Goal: Information Seeking & Learning: Find specific fact

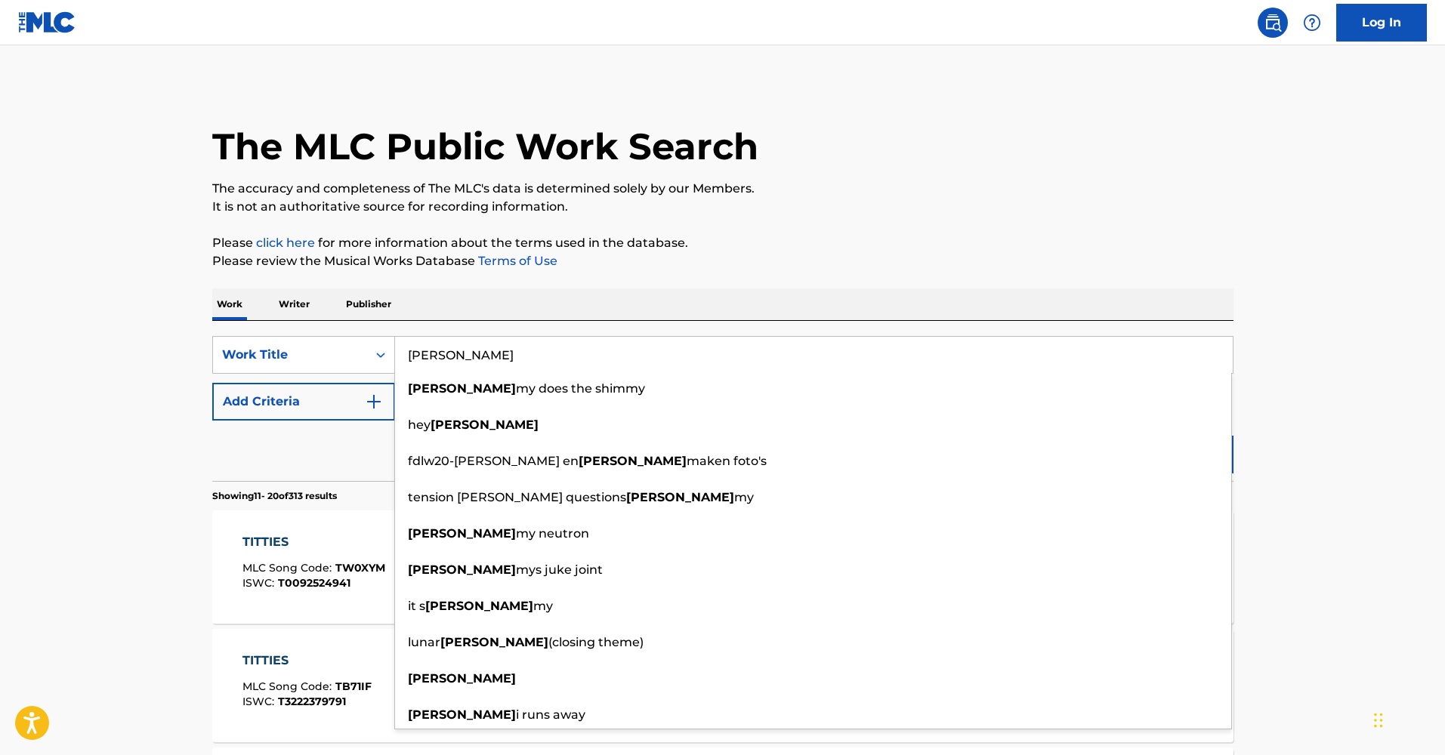
click at [421, 360] on input "[PERSON_NAME]" at bounding box center [814, 355] width 838 height 36
type input "[PERSON_NAME]"
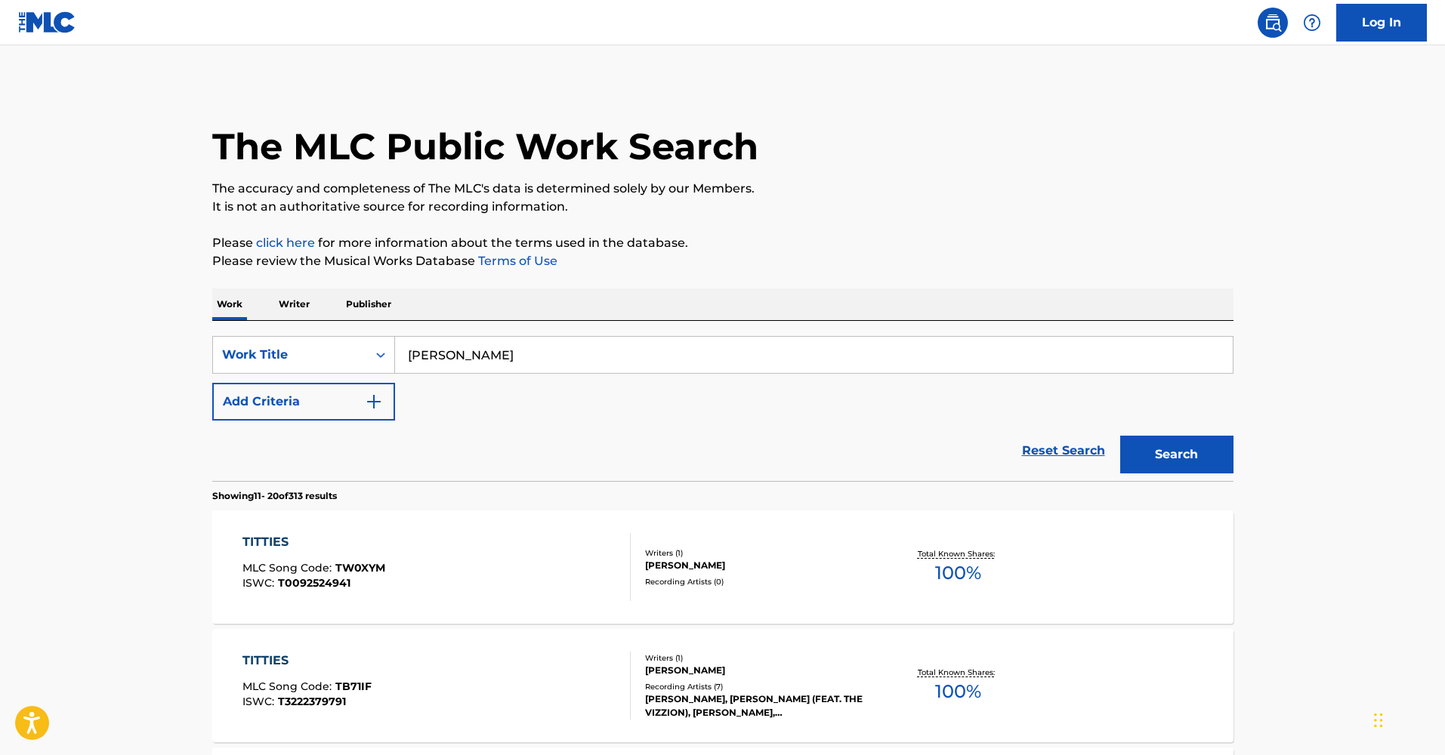
click at [296, 304] on p "Writer" at bounding box center [294, 304] width 40 height 32
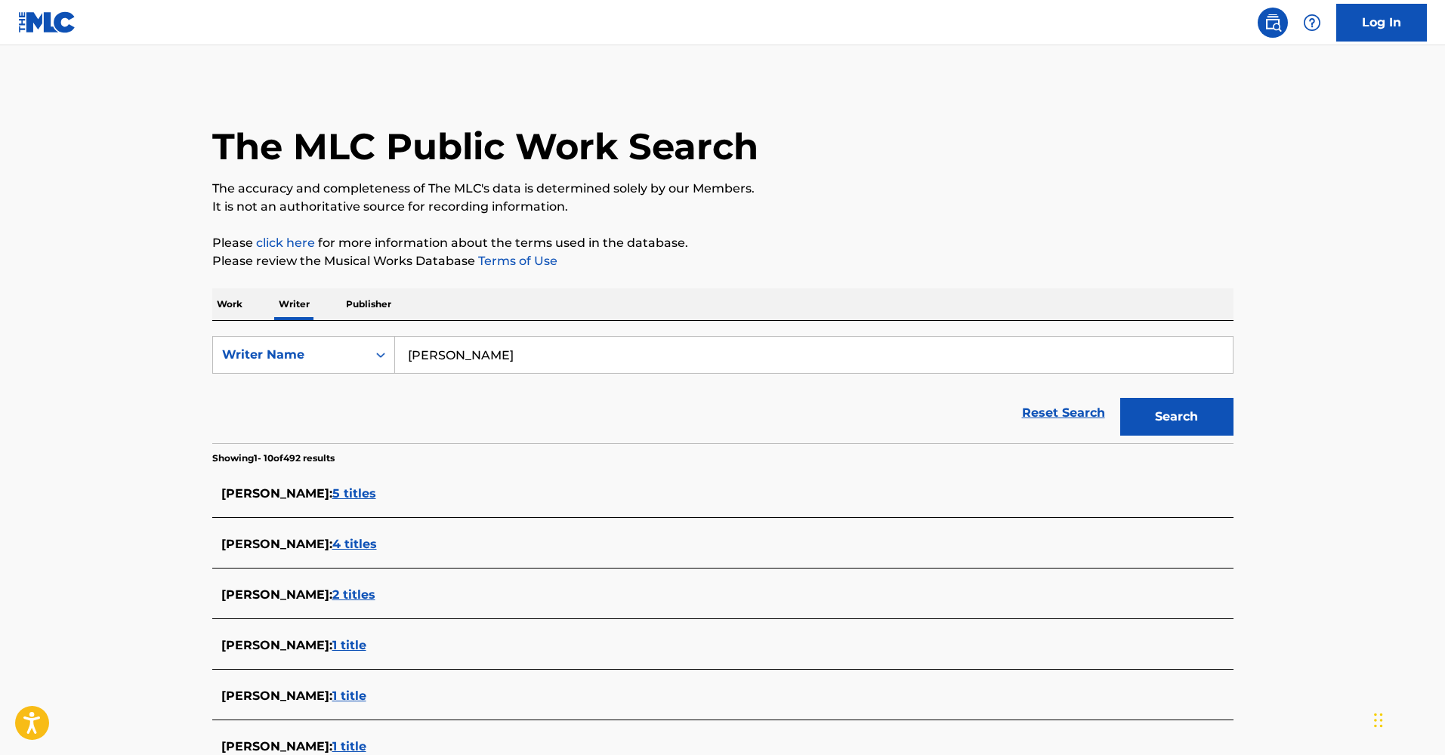
click at [476, 362] on input "[PERSON_NAME]" at bounding box center [814, 355] width 838 height 36
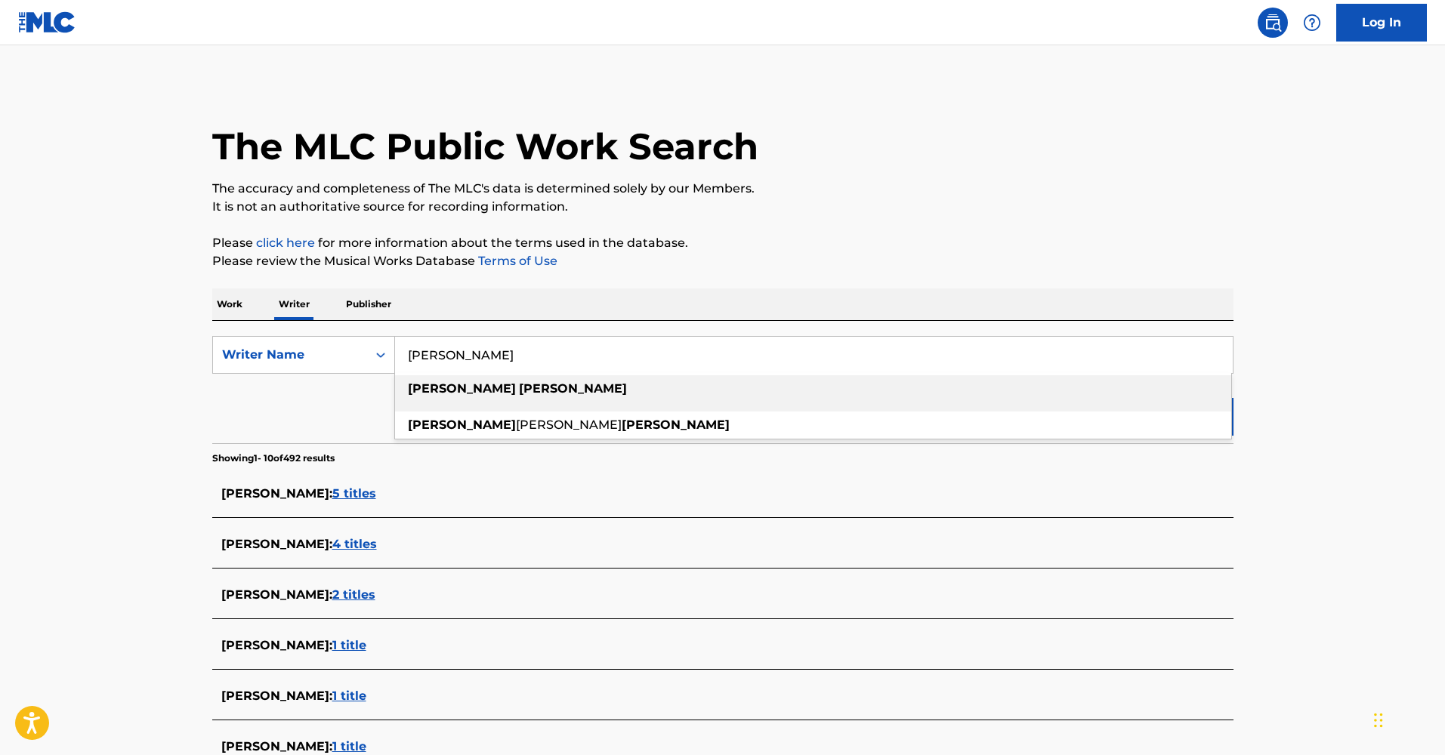
click at [516, 387] on span "Search Form" at bounding box center [517, 388] width 3 height 14
type input "[PERSON_NAME]"
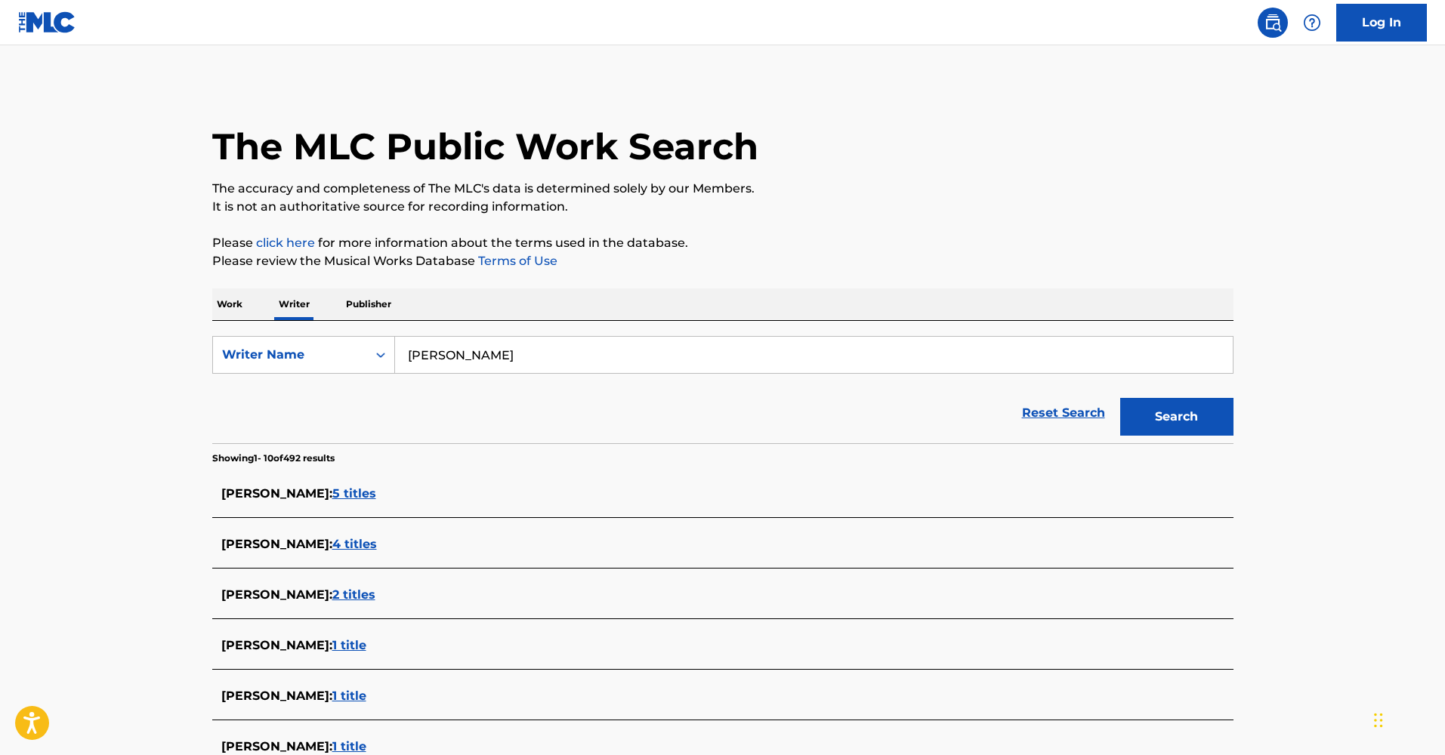
click at [1162, 418] on button "Search" at bounding box center [1176, 417] width 113 height 38
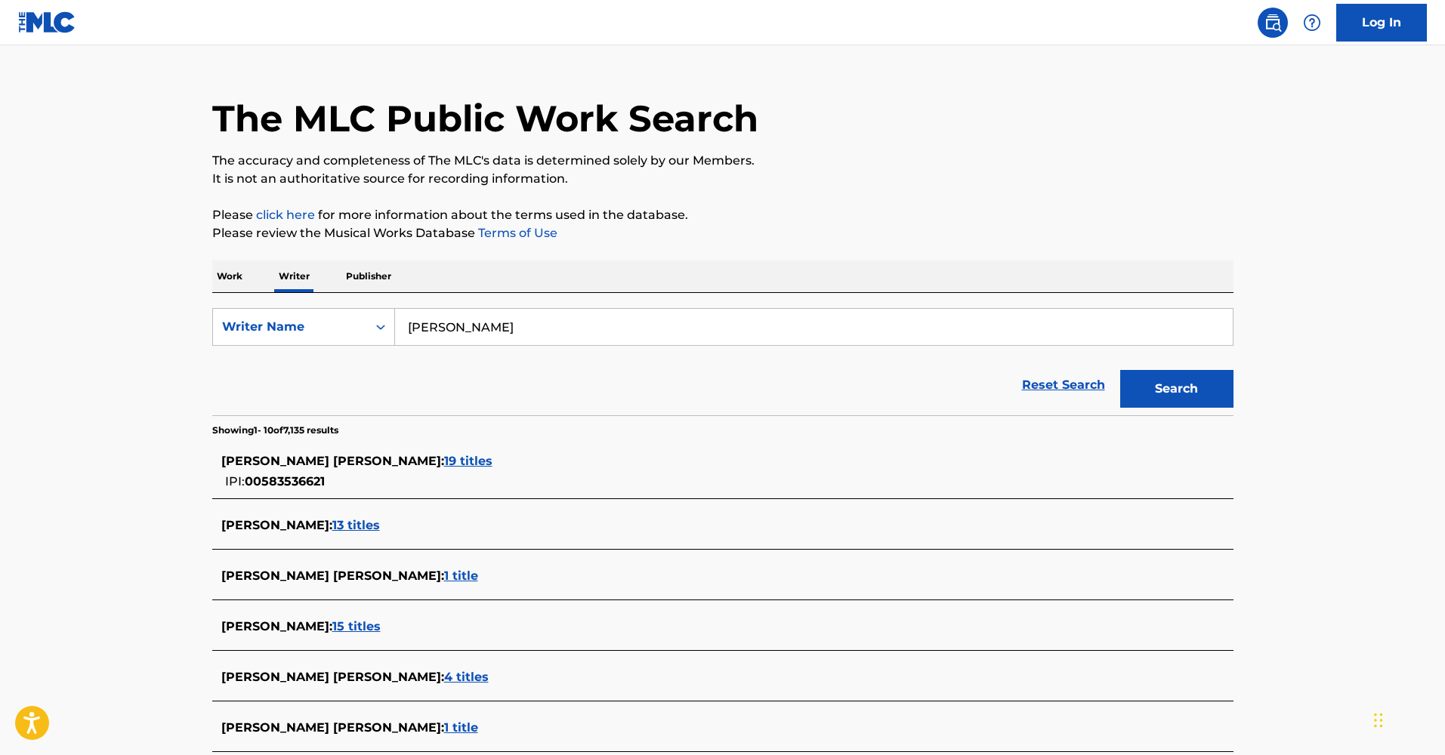
scroll to position [54, 0]
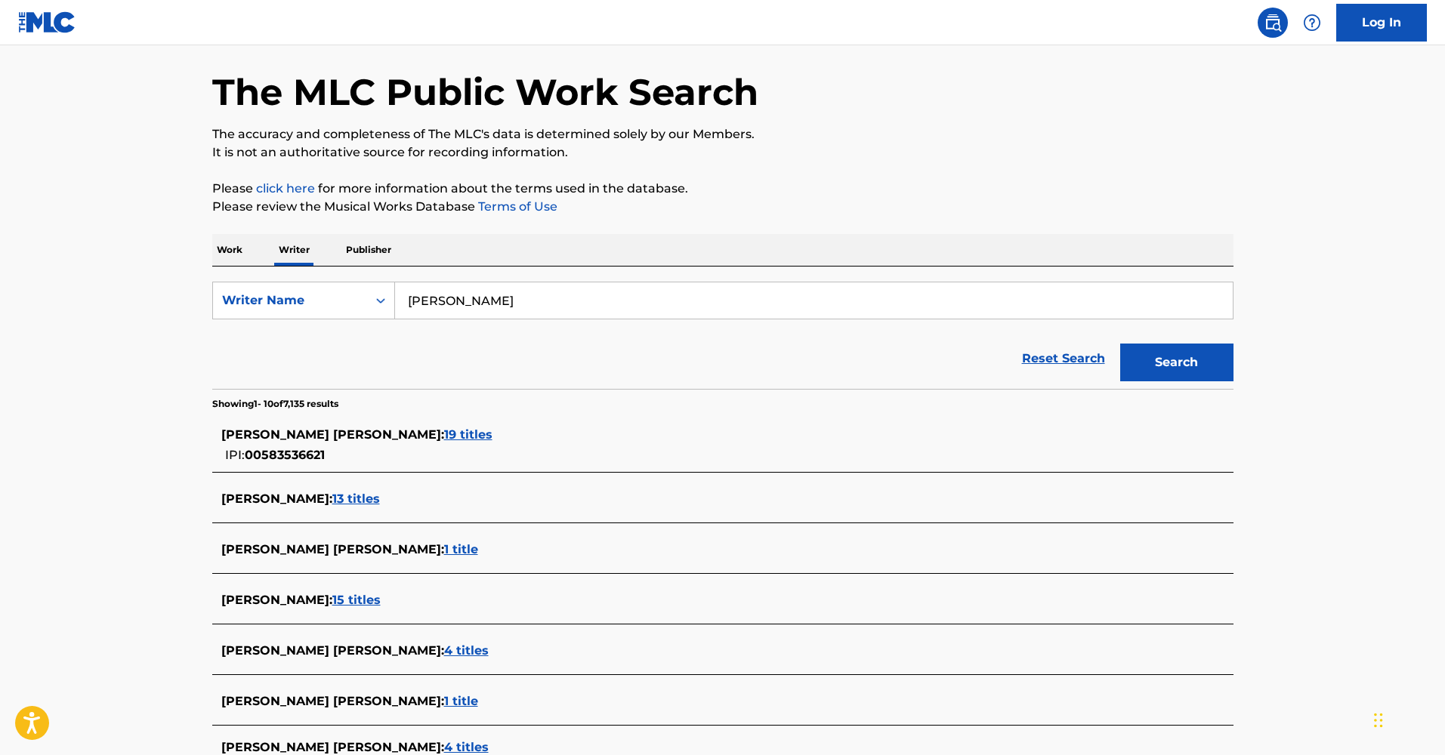
click at [444, 430] on span "19 titles" at bounding box center [468, 434] width 48 height 14
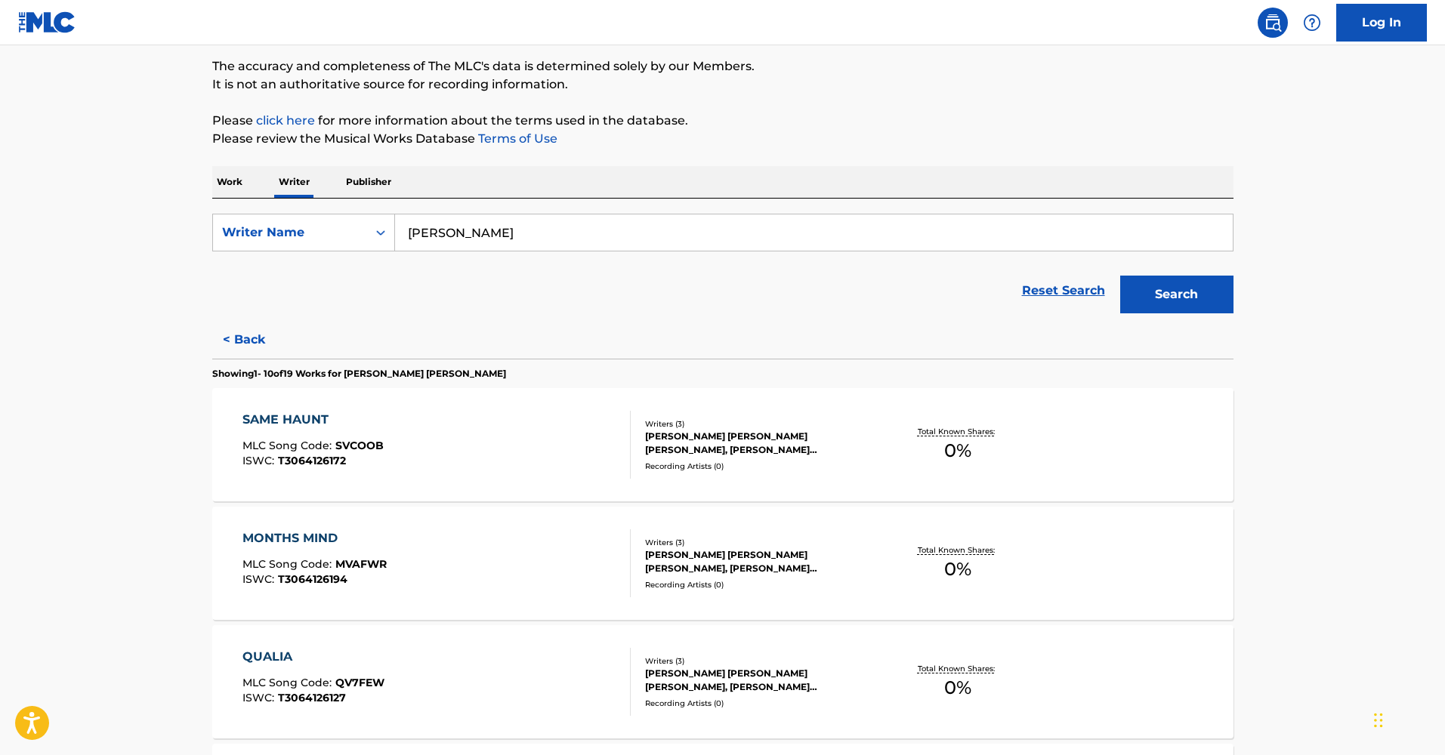
scroll to position [116, 0]
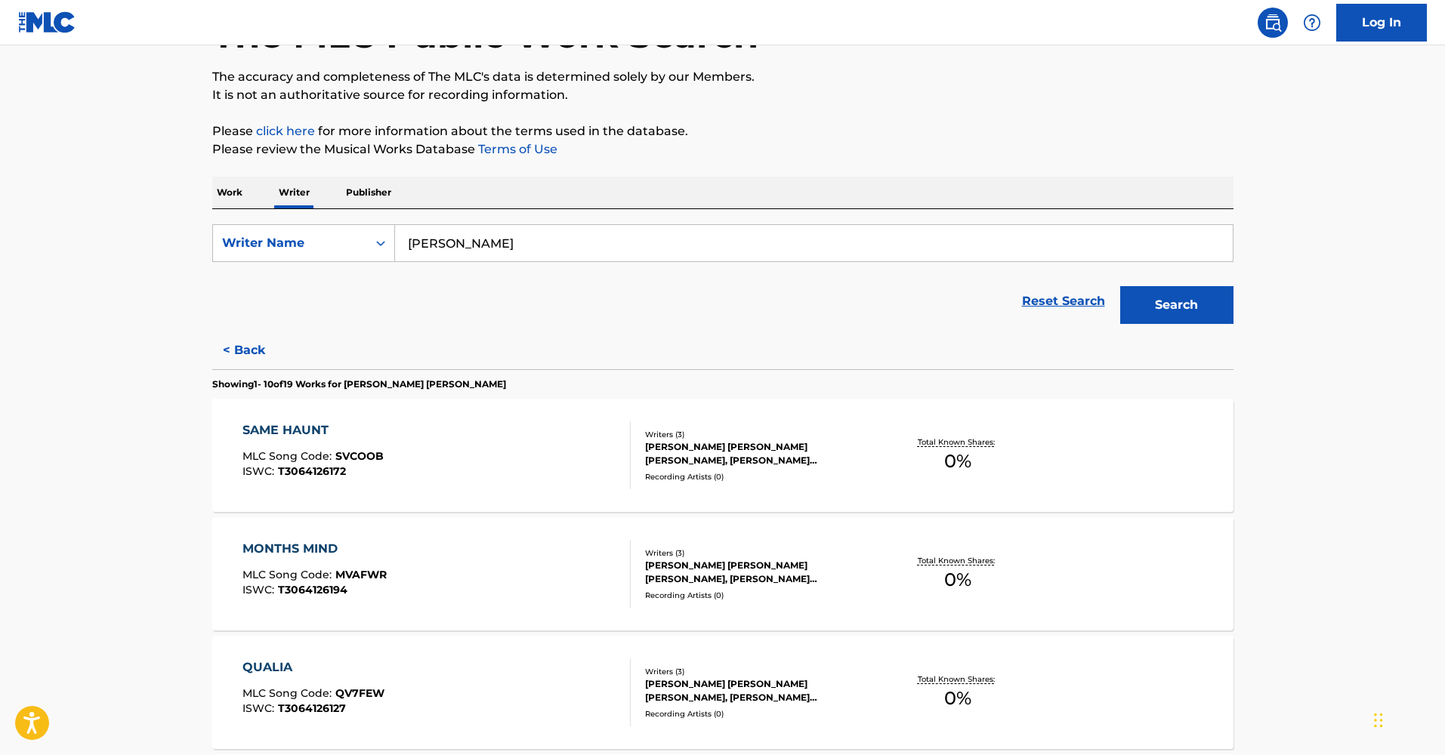
click at [242, 344] on button "< Back" at bounding box center [257, 351] width 91 height 38
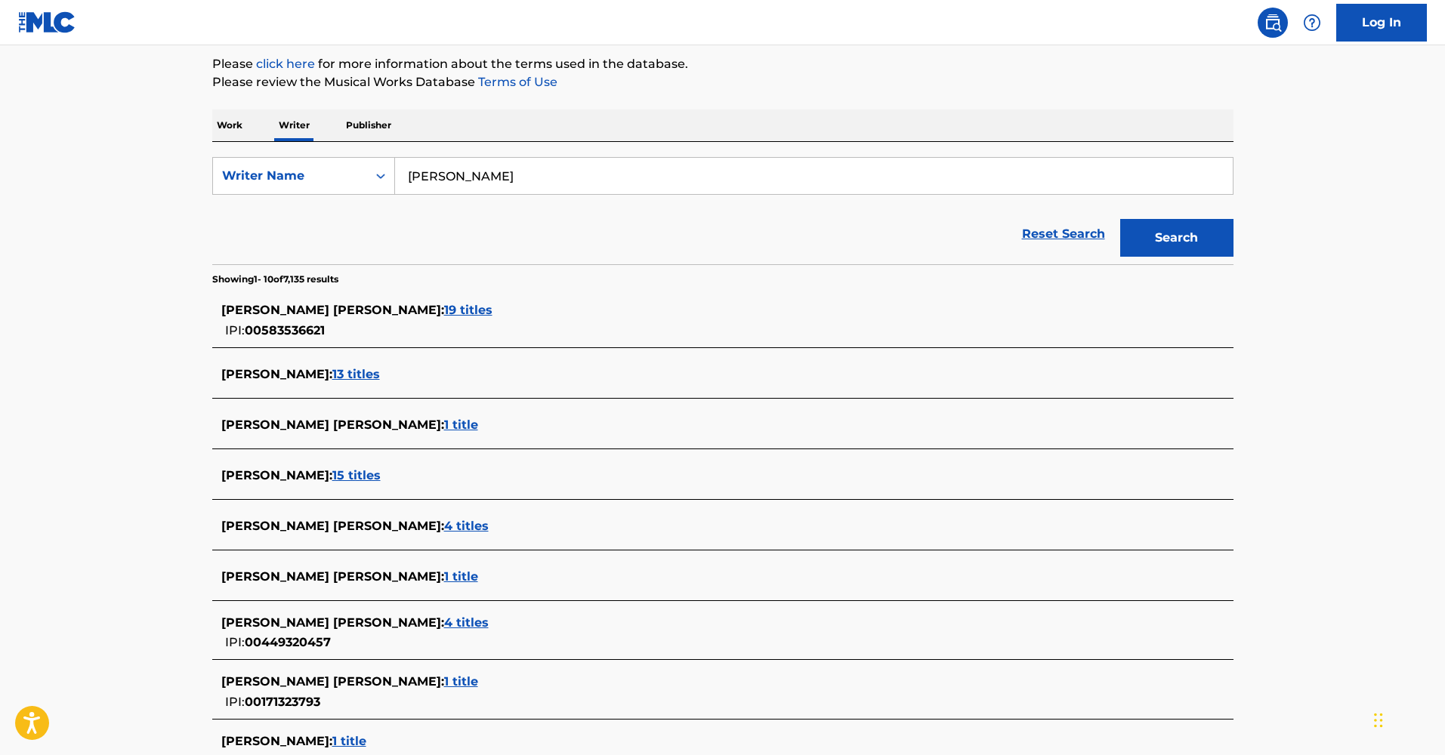
scroll to position [180, 0]
click at [332, 375] on span "13 titles" at bounding box center [356, 373] width 48 height 14
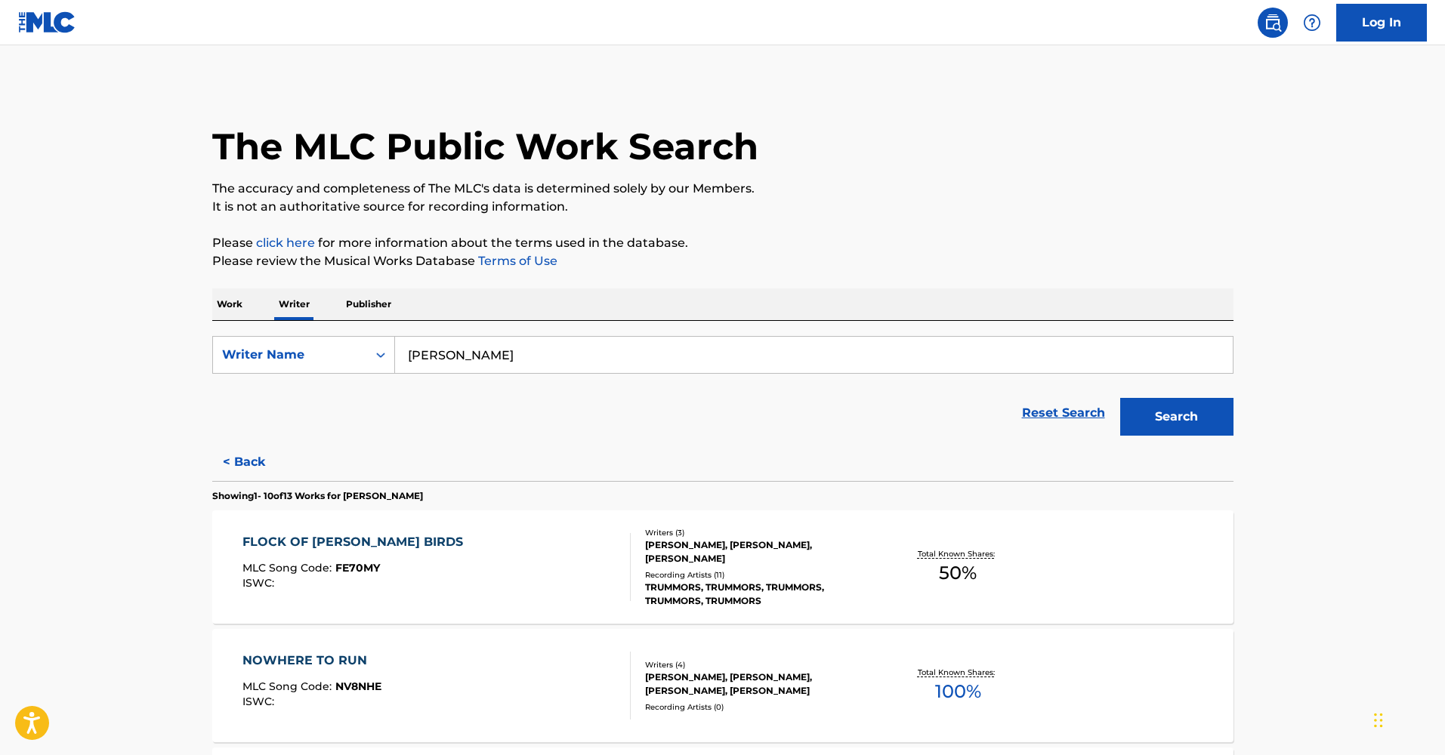
scroll to position [0, 0]
click at [235, 305] on p "Work" at bounding box center [229, 304] width 35 height 32
